Goal: Task Accomplishment & Management: Manage account settings

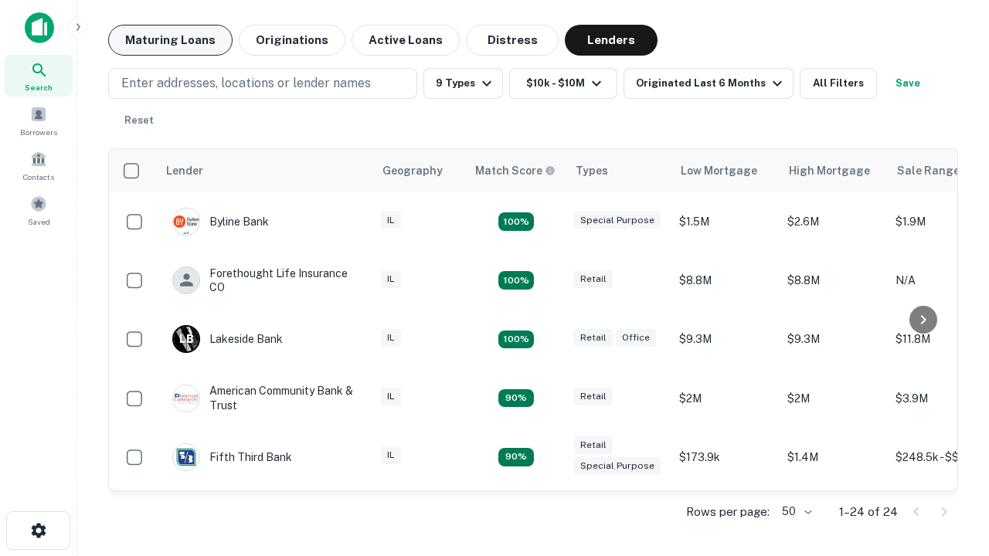
click at [170, 40] on button "Maturing Loans" at bounding box center [170, 40] width 124 height 31
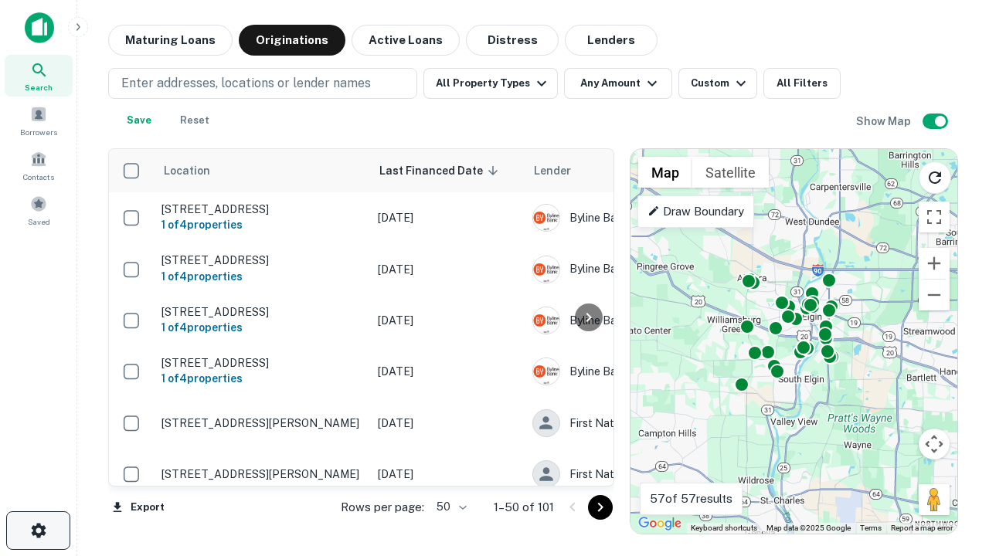
click at [38, 531] on icon "button" at bounding box center [38, 530] width 19 height 19
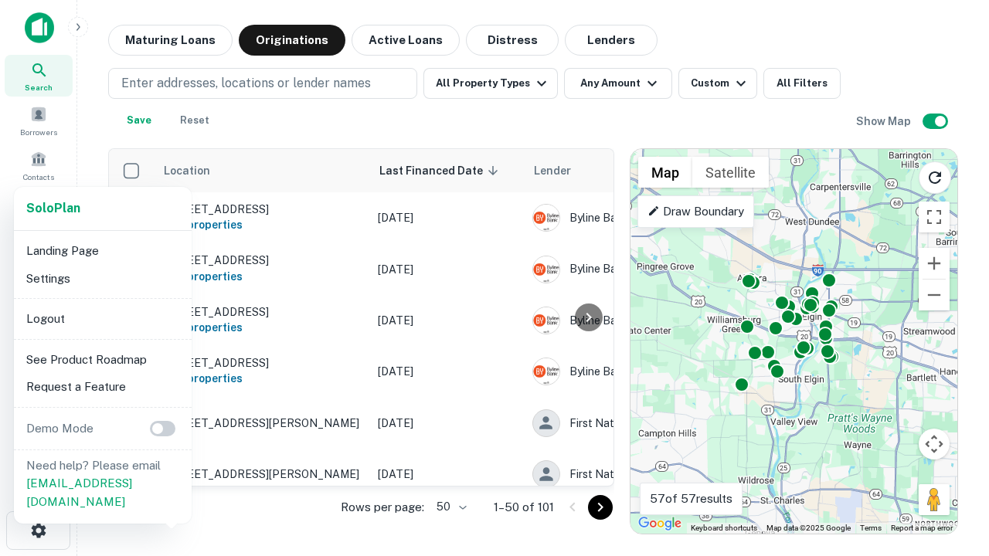
click at [102, 318] on li "Logout" at bounding box center [102, 319] width 165 height 28
